Goal: Transaction & Acquisition: Book appointment/travel/reservation

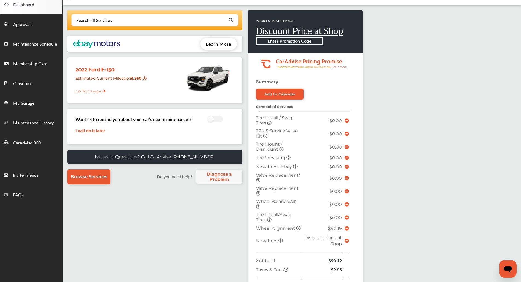
scroll to position [30, 0]
click at [349, 241] on td at bounding box center [347, 240] width 7 height 15
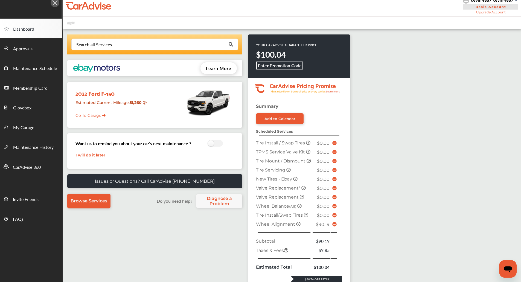
scroll to position [0, 0]
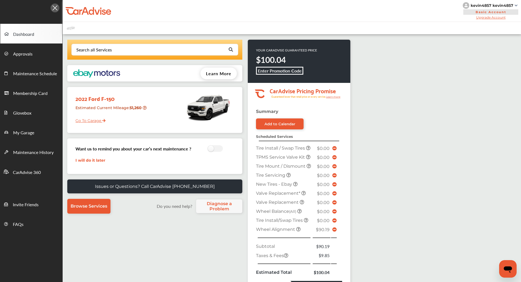
click at [492, 8] on div "kevin4857 kevin4857" at bounding box center [491, 5] width 56 height 7
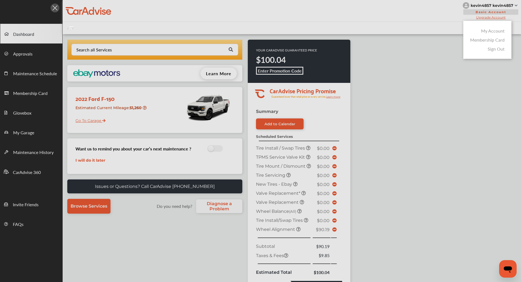
click at [490, 32] on link "My Account" at bounding box center [494, 31] width 24 height 6
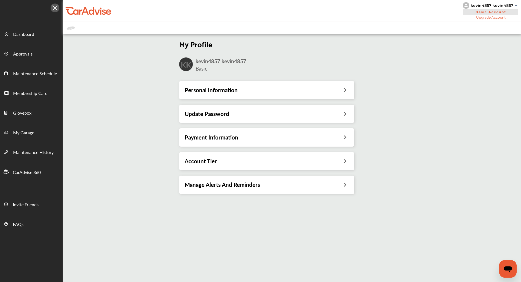
click at [296, 138] on div "Payment Information" at bounding box center [267, 137] width 164 height 7
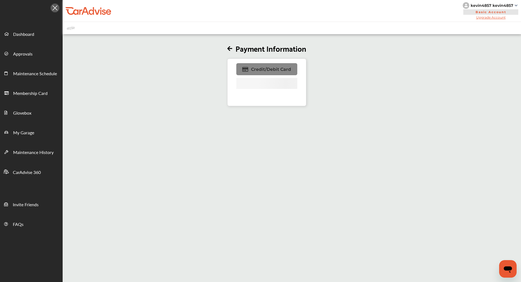
click at [255, 69] on span "Credit/Debit Card" at bounding box center [271, 69] width 40 height 5
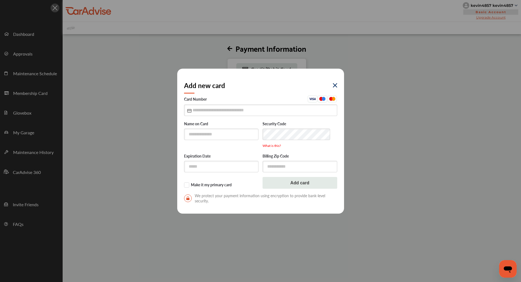
click at [171, 117] on div "Add new card Card Number Name on Card Security Code What is this? Expiration Da…" at bounding box center [260, 141] width 521 height 282
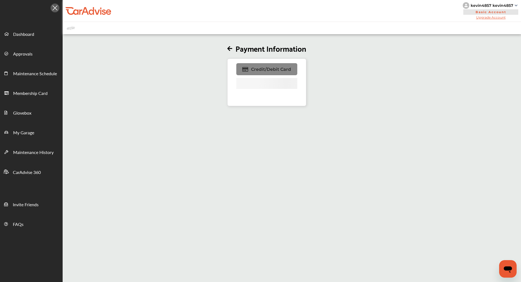
click at [288, 67] on span "Credit/Debit Card" at bounding box center [271, 69] width 40 height 5
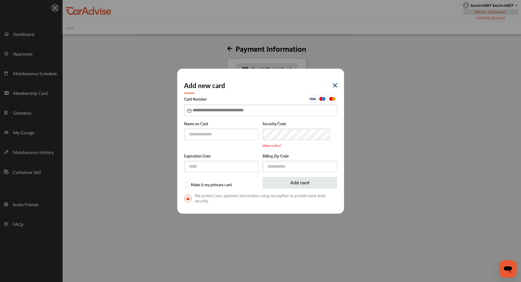
click at [241, 111] on input "text" at bounding box center [260, 110] width 153 height 11
type input "**********"
click at [201, 169] on input "text" at bounding box center [221, 166] width 75 height 11
type input "*"
type input "*****"
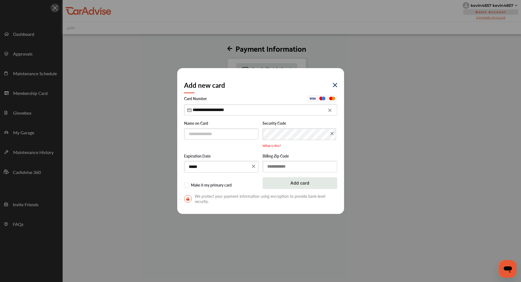
click at [273, 164] on input "text" at bounding box center [300, 166] width 75 height 11
type input "*****"
click at [204, 129] on input "text" at bounding box center [221, 133] width 75 height 11
type input "****"
click at [297, 184] on button "Add card" at bounding box center [300, 183] width 75 height 12
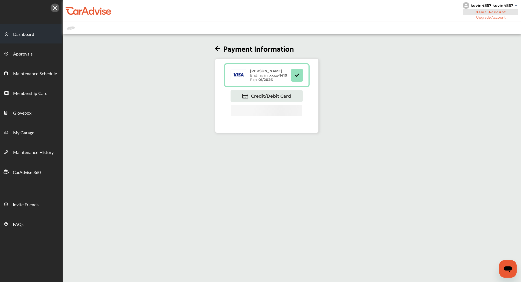
click at [34, 33] on link "Dashboard" at bounding box center [31, 34] width 62 height 20
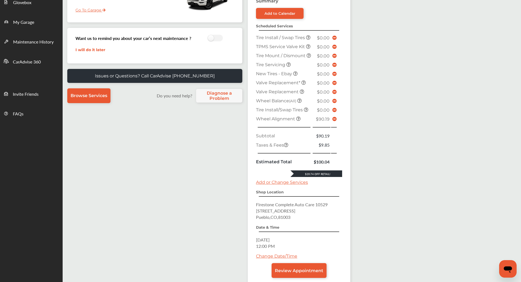
scroll to position [158, 0]
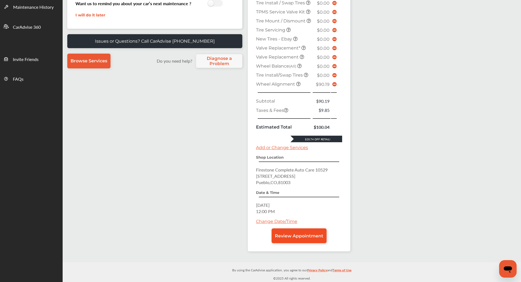
click at [303, 234] on span "Review Appointment" at bounding box center [299, 235] width 48 height 5
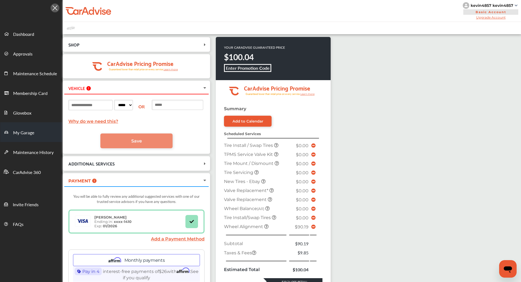
click at [21, 133] on span "My Garage" at bounding box center [23, 132] width 21 height 7
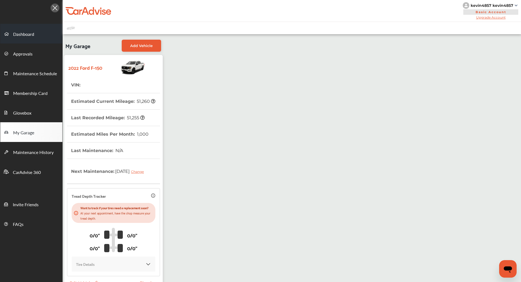
click at [18, 30] on link "Dashboard" at bounding box center [31, 34] width 62 height 20
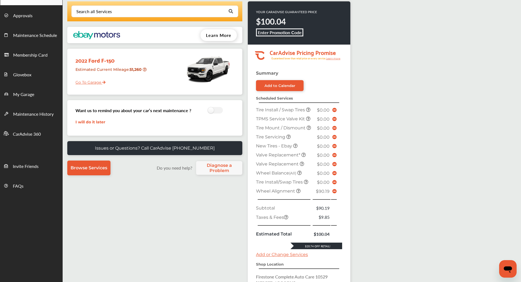
scroll to position [39, 0]
click at [55, 98] on link "My Garage" at bounding box center [31, 94] width 62 height 20
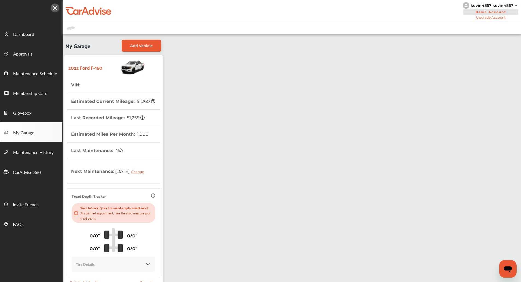
scroll to position [47, 0]
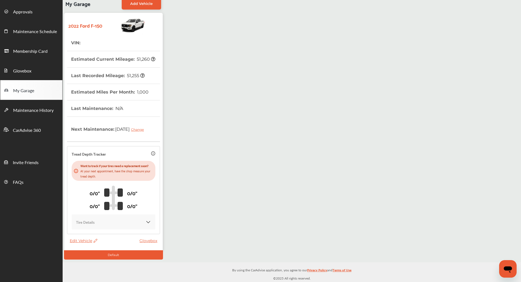
click at [83, 239] on span "Edit Vehicle" at bounding box center [84, 240] width 28 height 5
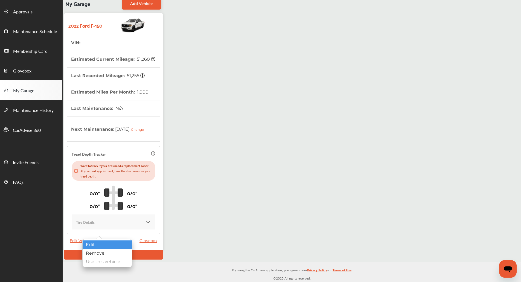
click at [98, 246] on div "Edit" at bounding box center [107, 245] width 49 height 8
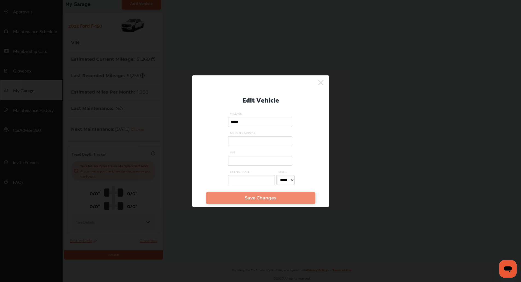
click at [266, 160] on input "VIN" at bounding box center [260, 161] width 64 height 10
click at [259, 158] on input "VIN" at bounding box center [260, 161] width 64 height 10
type input "*"
click at [254, 163] on input "VIN" at bounding box center [260, 161] width 64 height 10
type input "*"
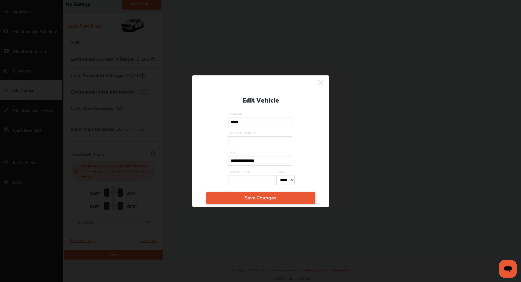
click at [254, 163] on input "**********" at bounding box center [260, 161] width 64 height 10
type input "**********"
click at [254, 198] on span "Save Changes" at bounding box center [260, 197] width 31 height 5
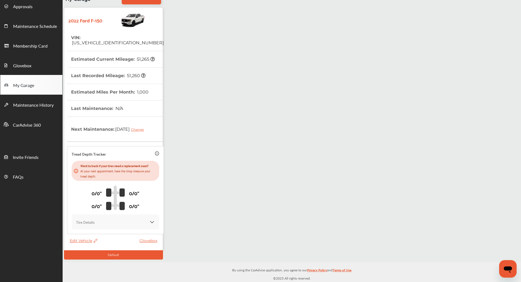
click at [177, 88] on div "My Garage Add Vehicle 2022 Ford F-150 VIN : [US_VEHICLE_IDENTIFICATION_NUMBER] …" at bounding box center [292, 125] width 459 height 276
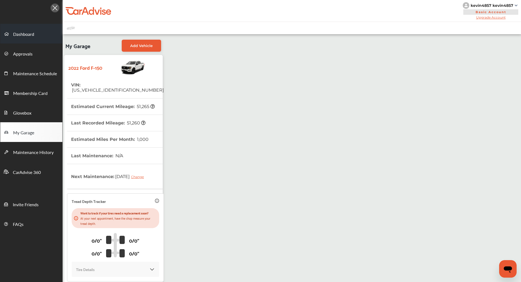
click at [27, 35] on span "Dashboard" at bounding box center [23, 34] width 21 height 7
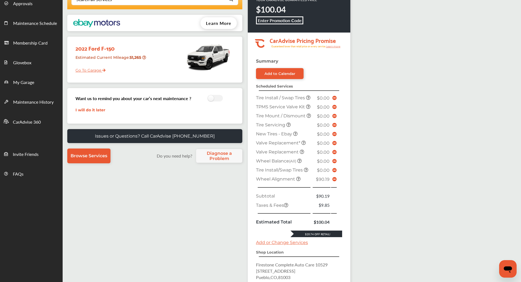
scroll to position [158, 0]
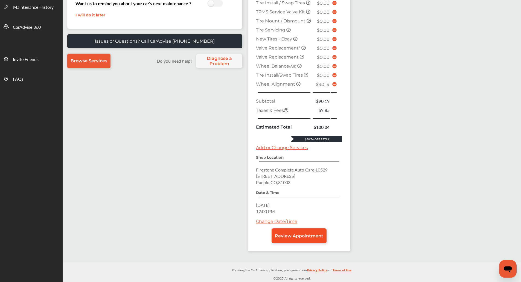
click at [305, 241] on link "Review Appointment" at bounding box center [299, 236] width 55 height 15
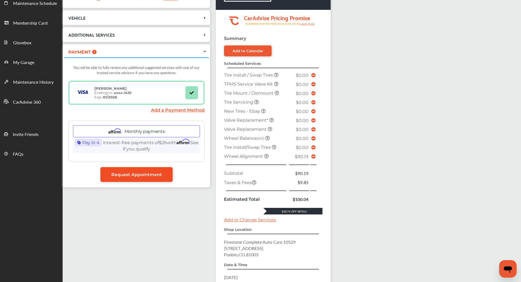
scroll to position [71, 0]
click at [155, 179] on link "Request Appointment" at bounding box center [136, 174] width 72 height 15
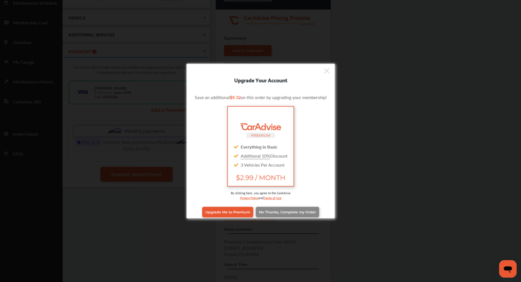
click at [270, 210] on link "No Thanks, Complete my Order" at bounding box center [288, 212] width 64 height 10
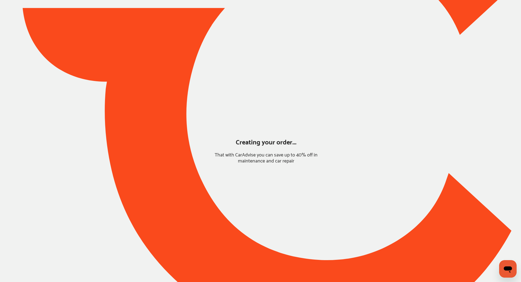
scroll to position [0, 0]
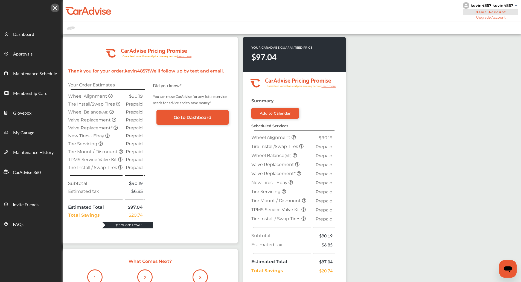
scroll to position [119, 0]
